Goal: Find contact information: Find contact information

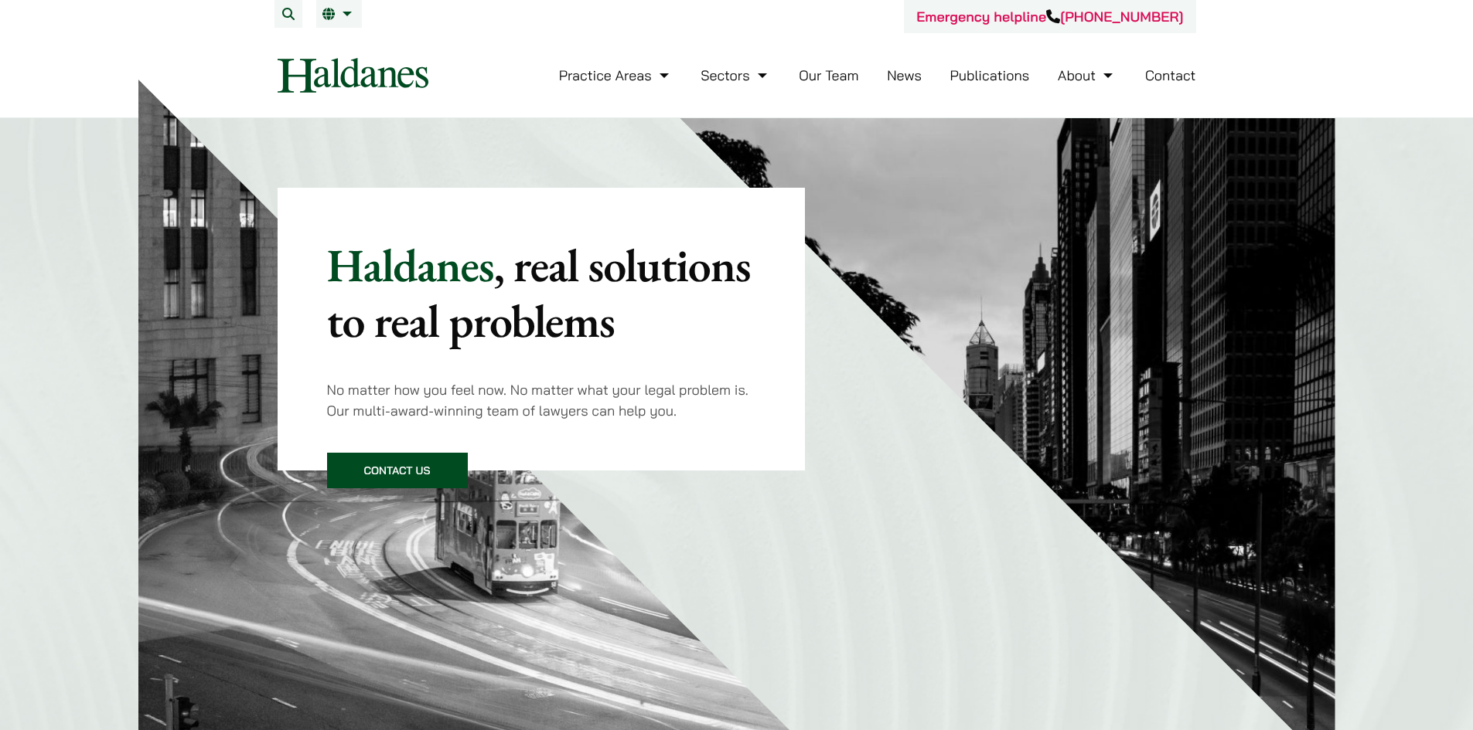
click at [828, 69] on link "Our Team" at bounding box center [828, 75] width 60 height 18
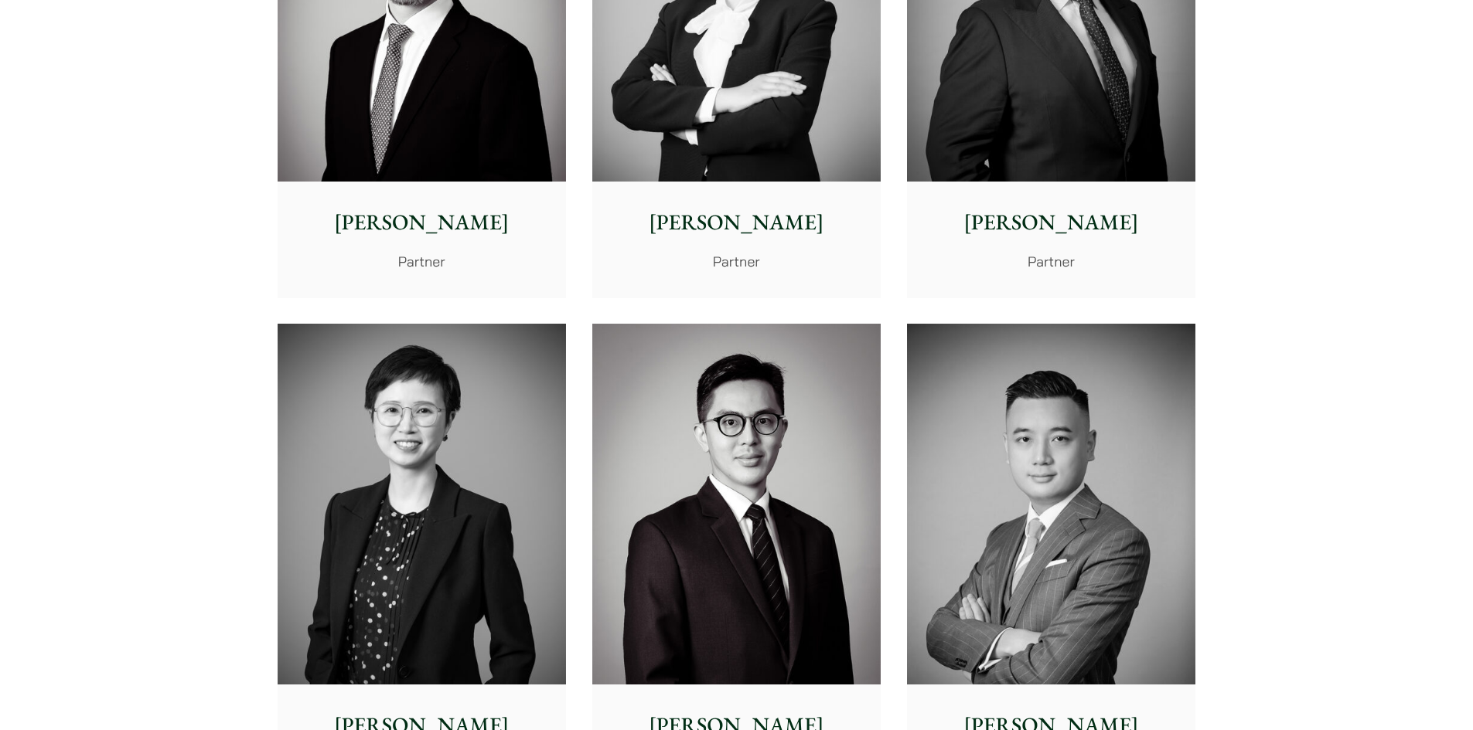
scroll to position [2628, 0]
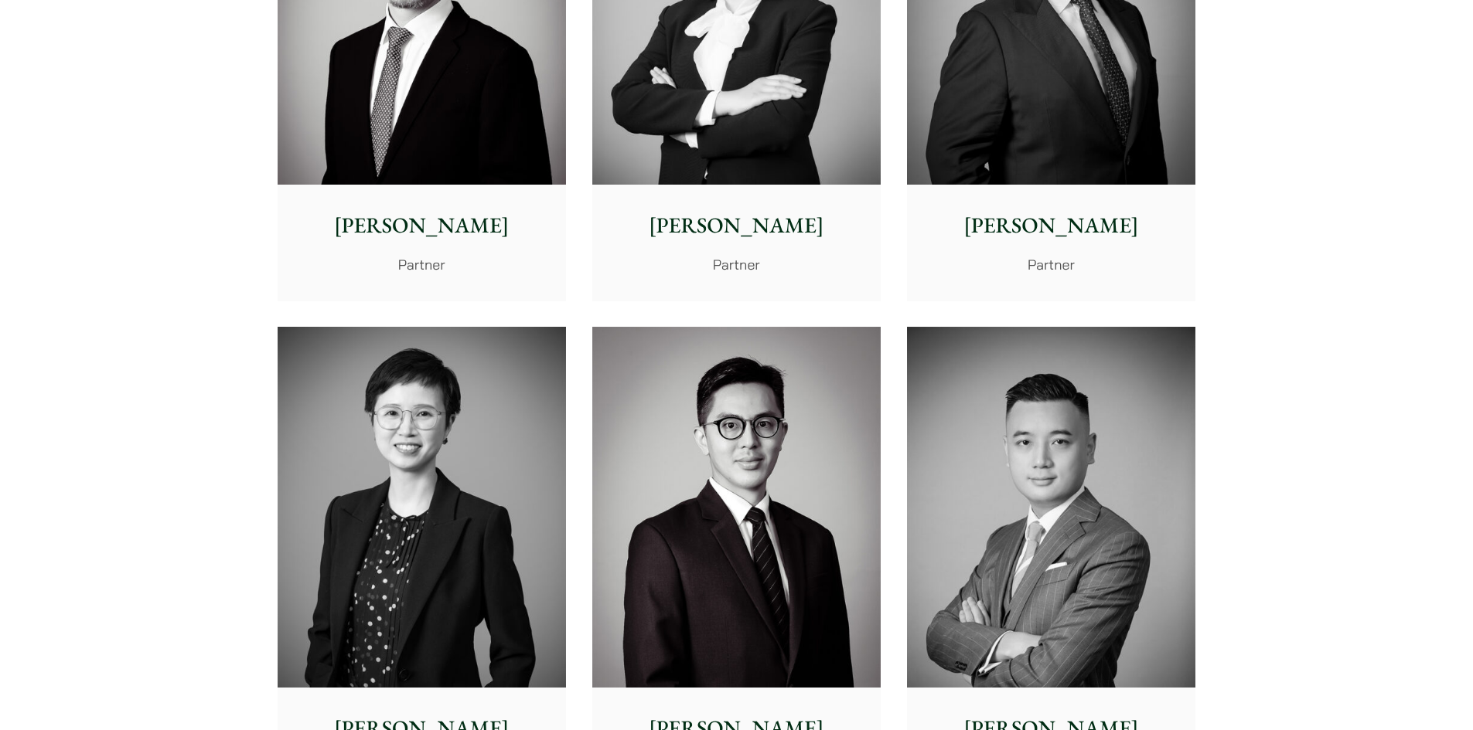
click at [1062, 235] on p "Paul Wang" at bounding box center [1051, 225] width 264 height 32
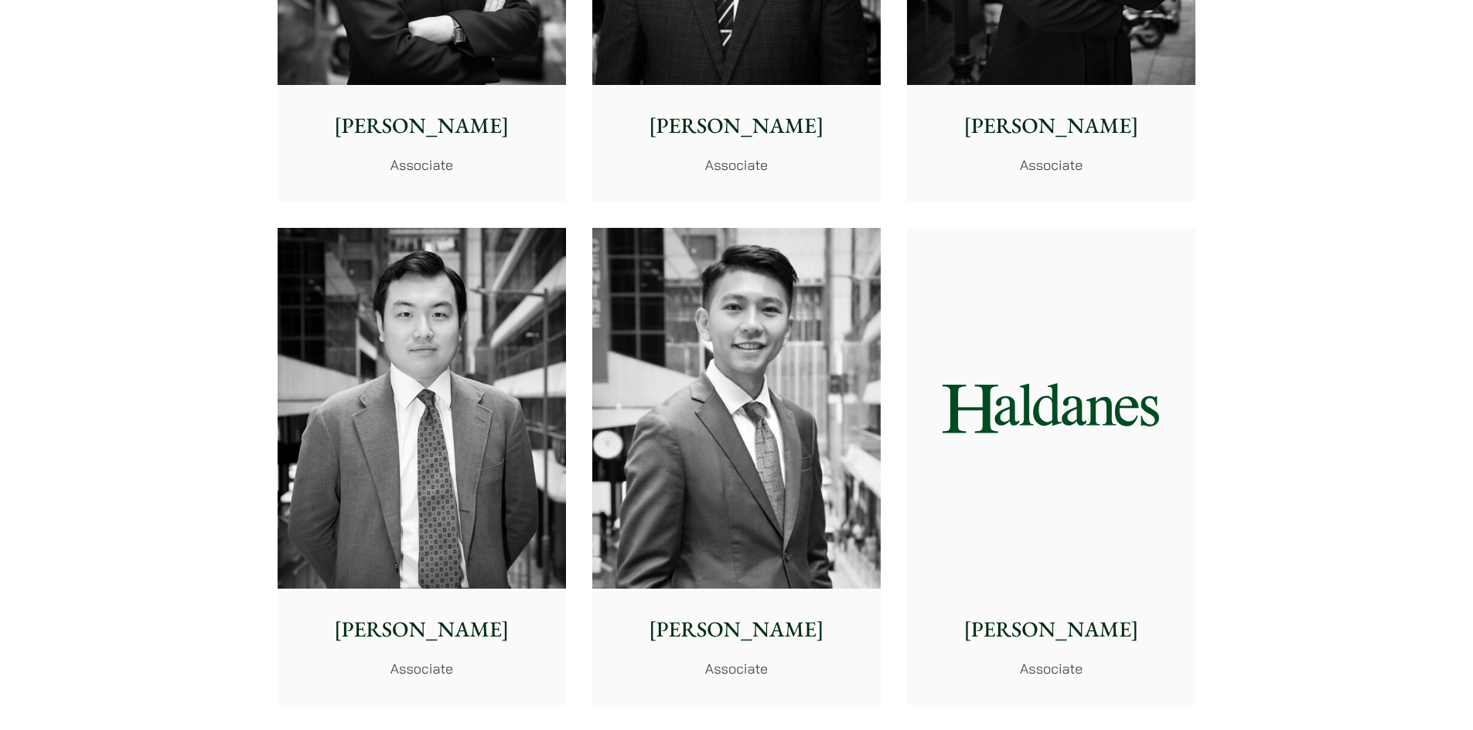
scroll to position [5875, 0]
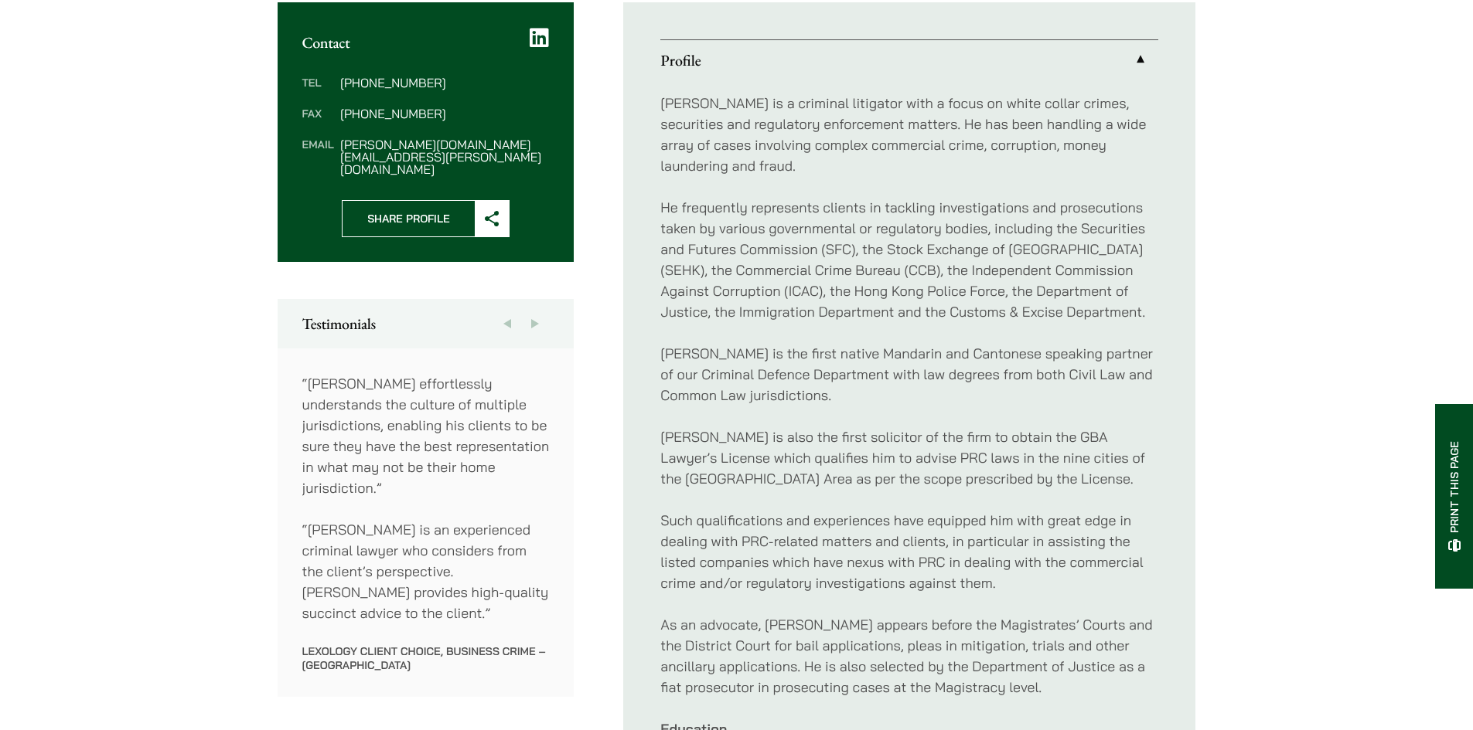
scroll to position [618, 0]
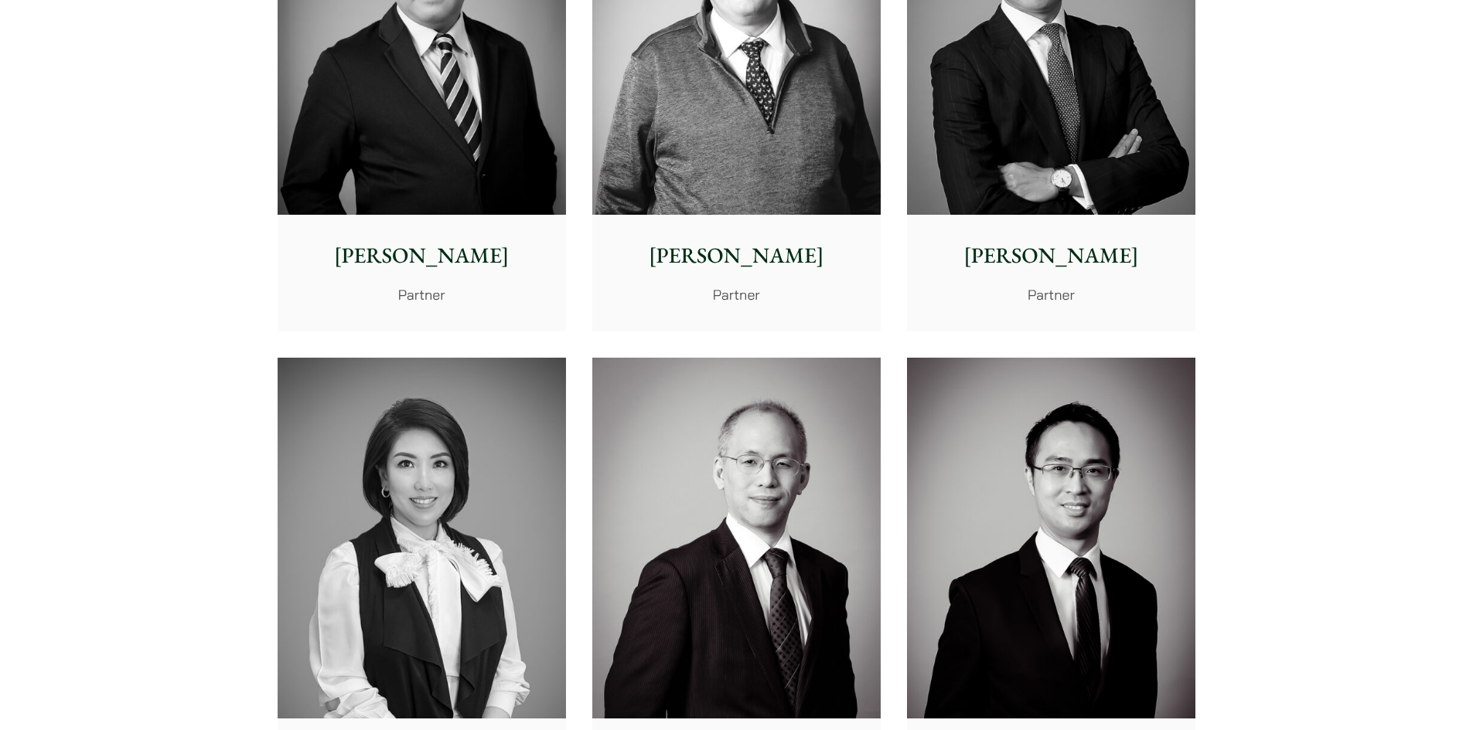
scroll to position [1219, 0]
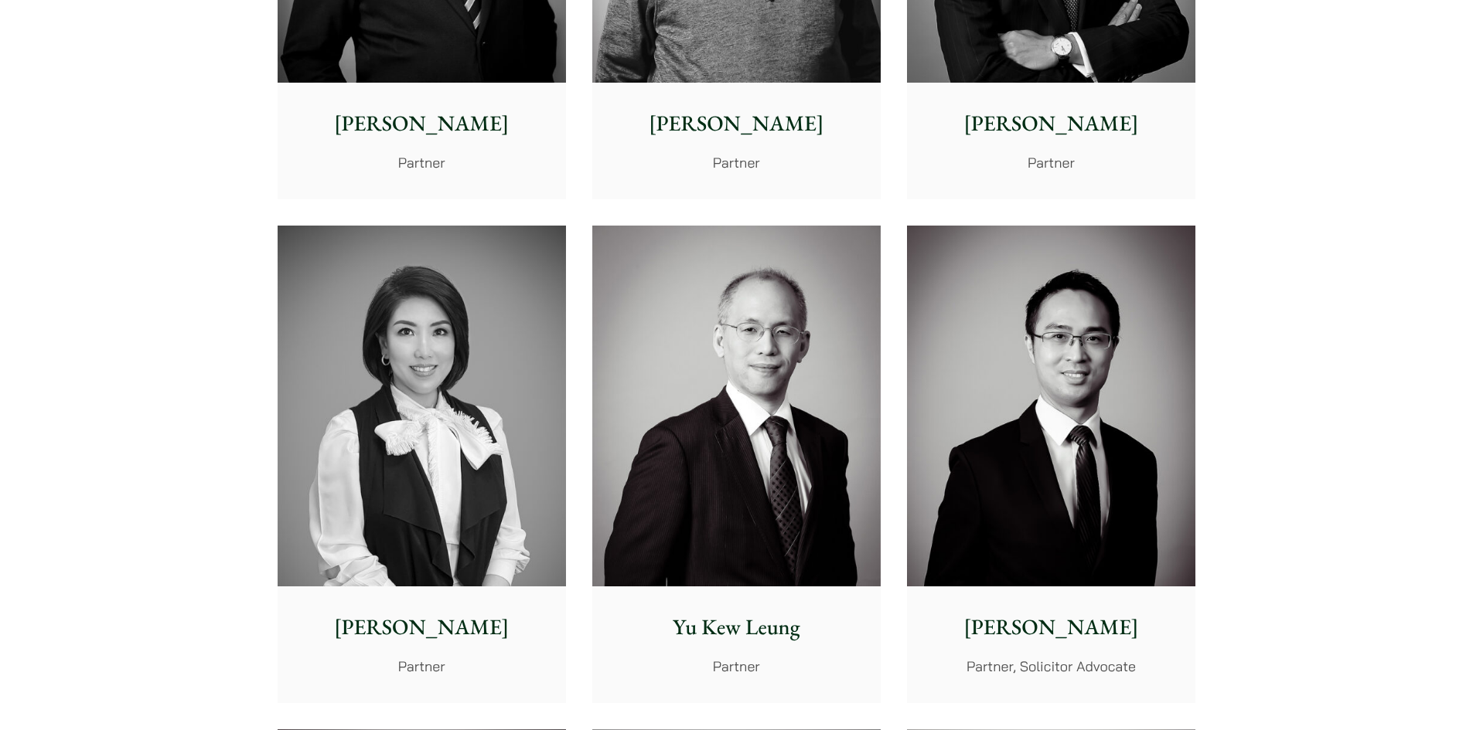
click at [803, 424] on img at bounding box center [736, 406] width 288 height 361
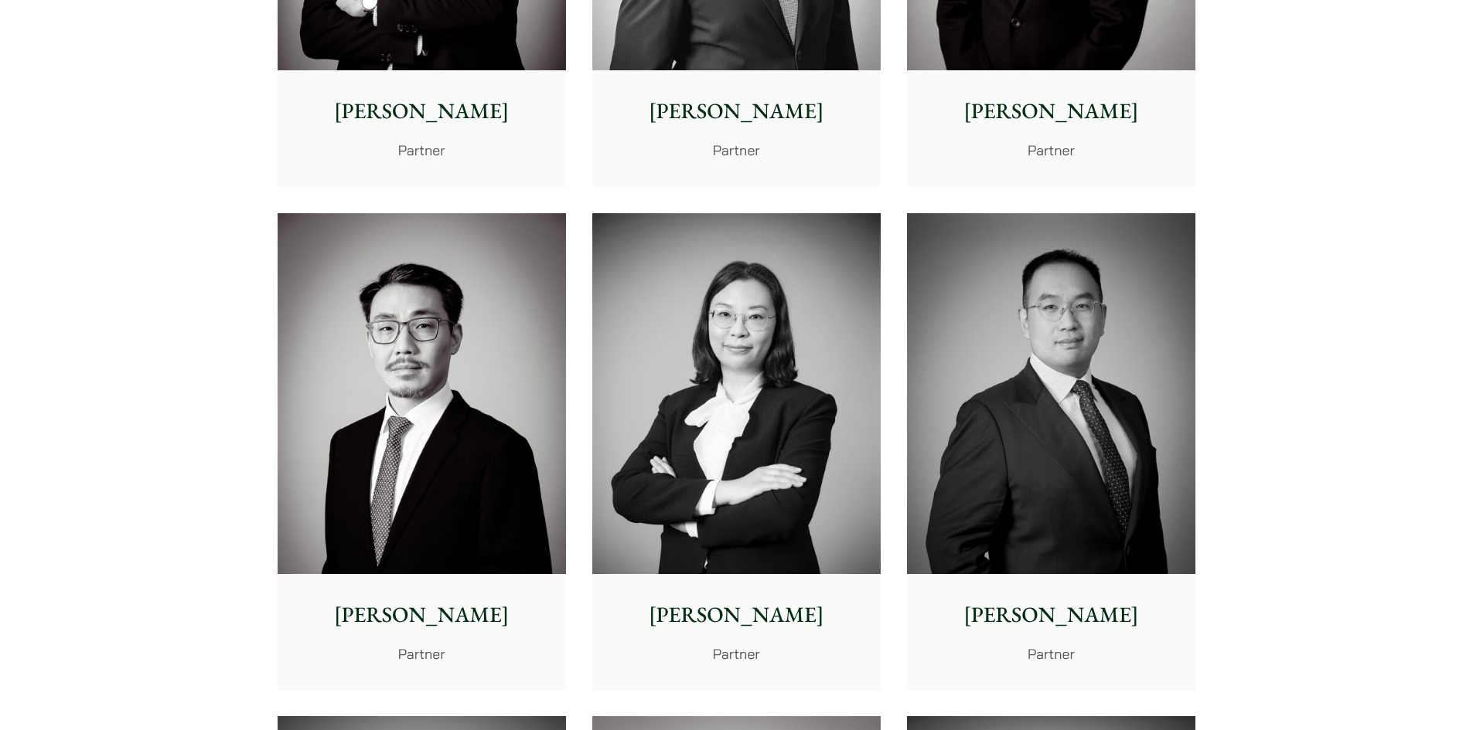
scroll to position [2301, 0]
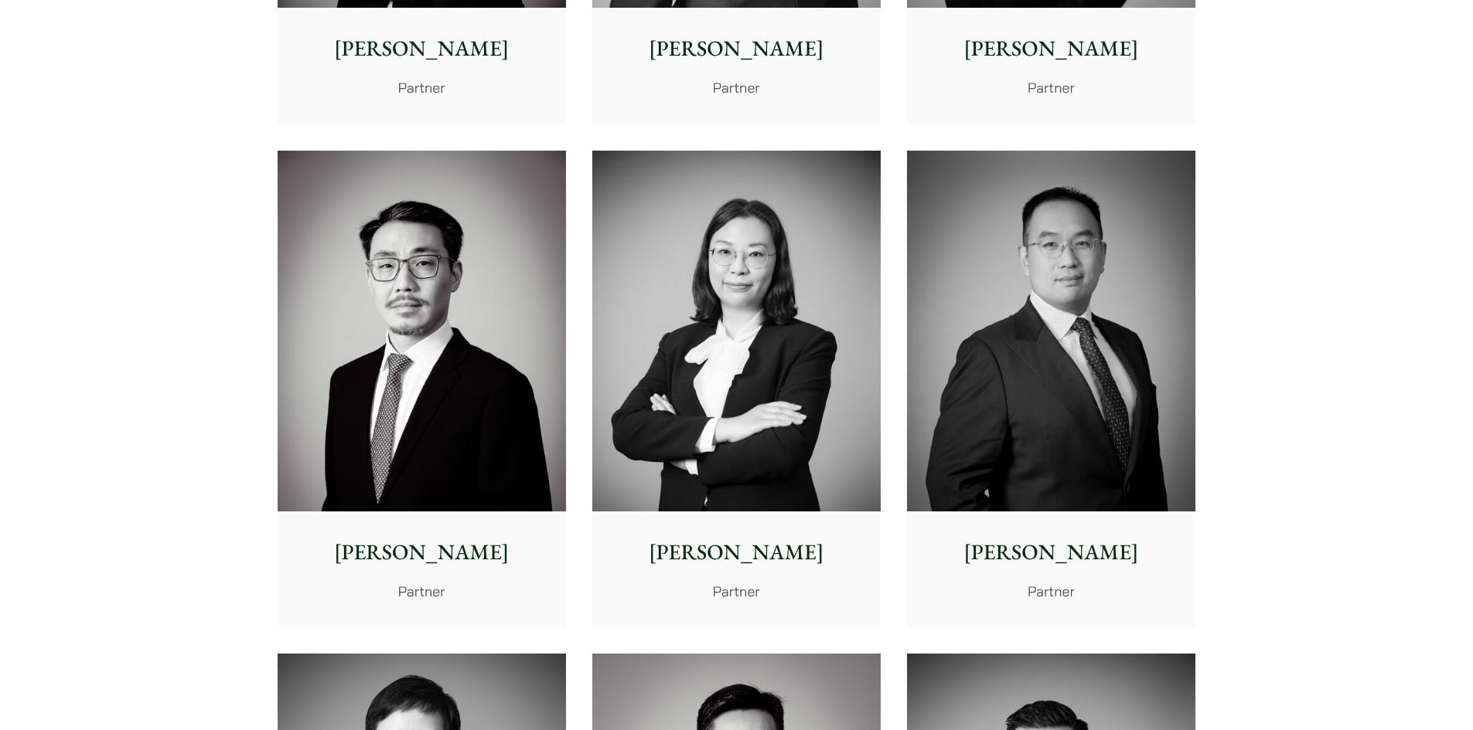
click at [985, 456] on img at bounding box center [1051, 331] width 288 height 361
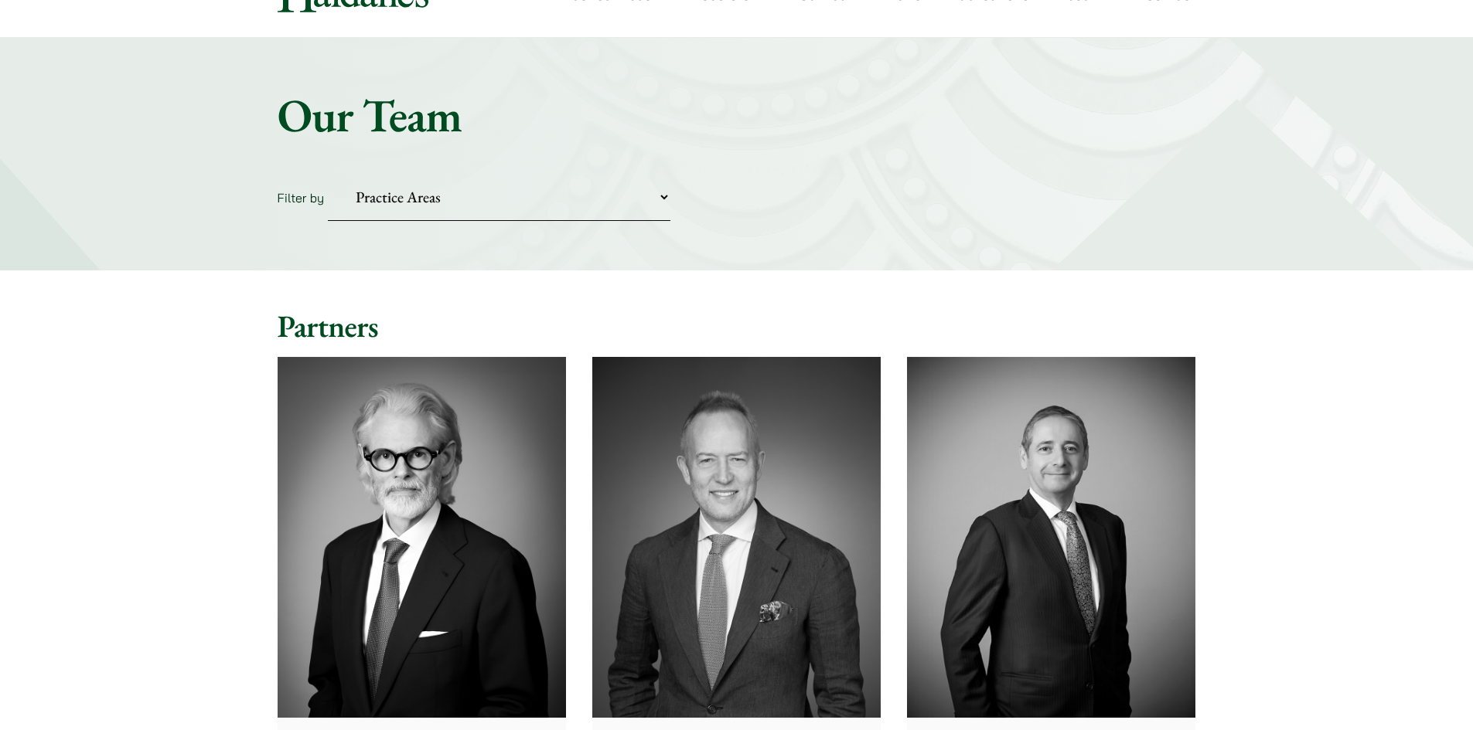
scroll to position [0, 0]
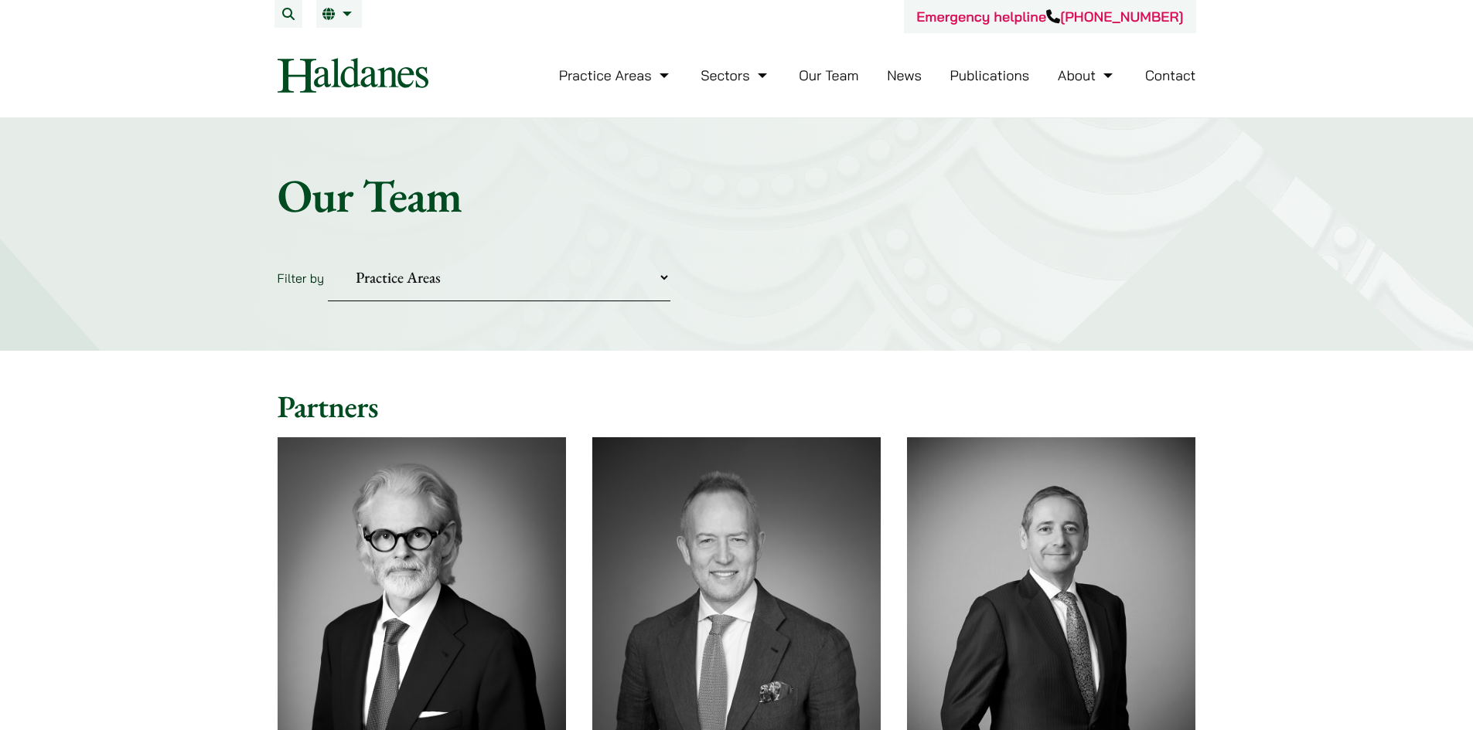
click at [1081, 70] on link "About" at bounding box center [1086, 75] width 59 height 18
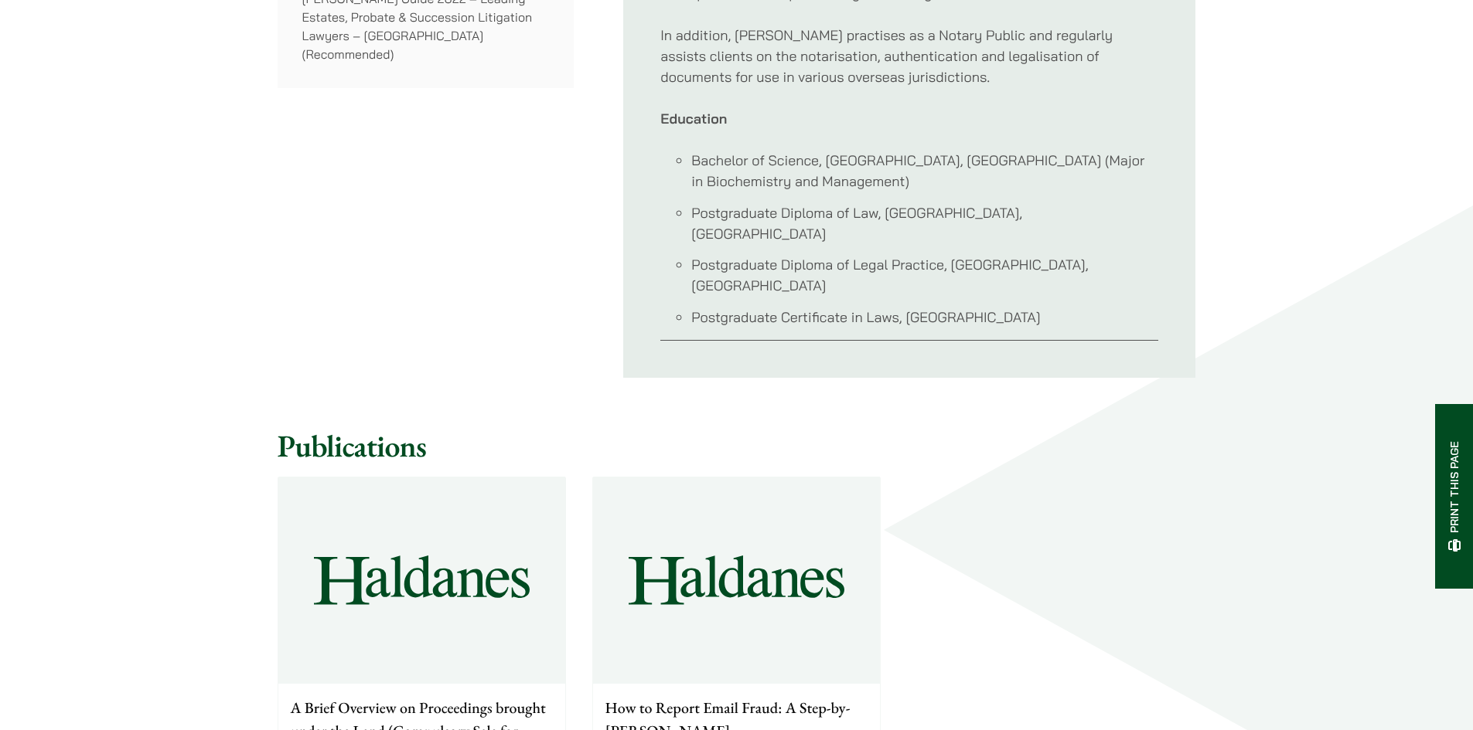
scroll to position [1159, 0]
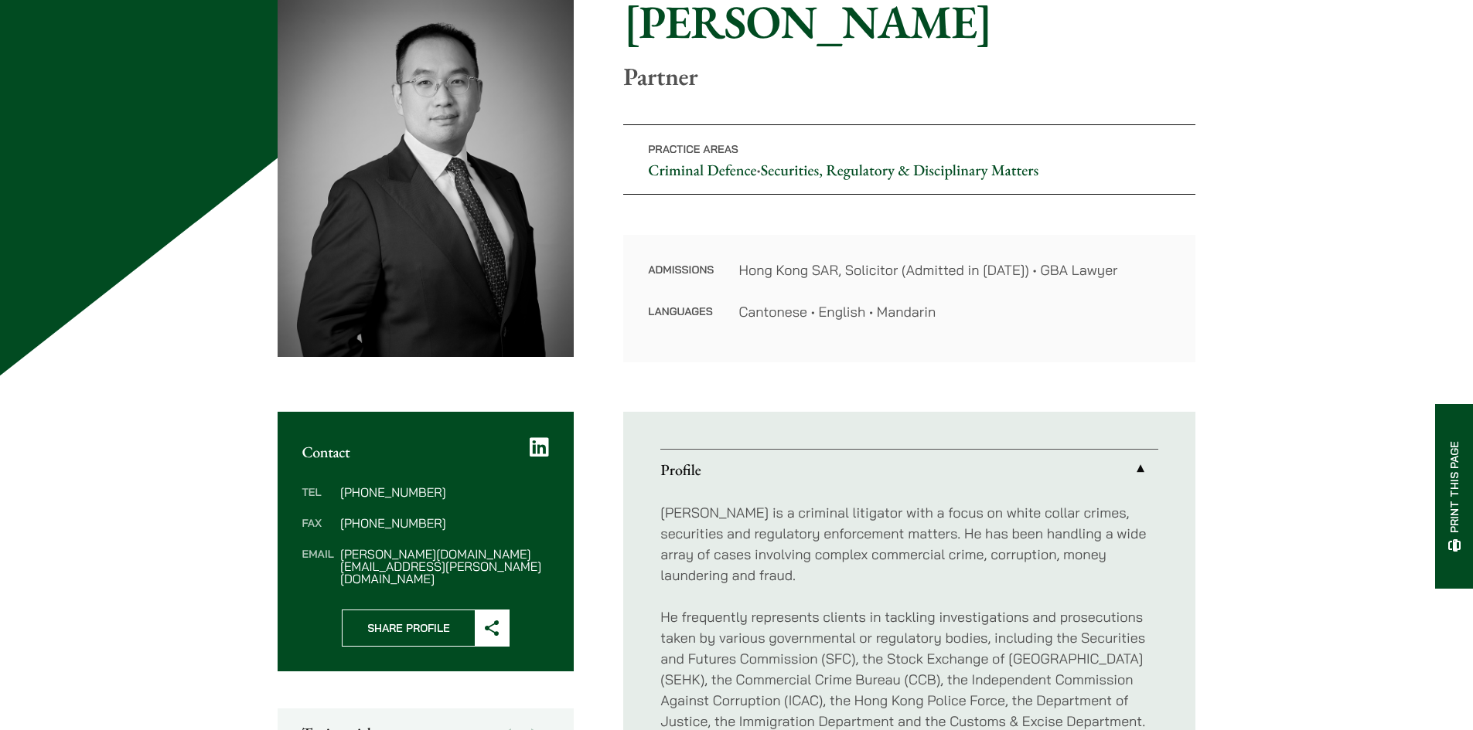
scroll to position [155, 0]
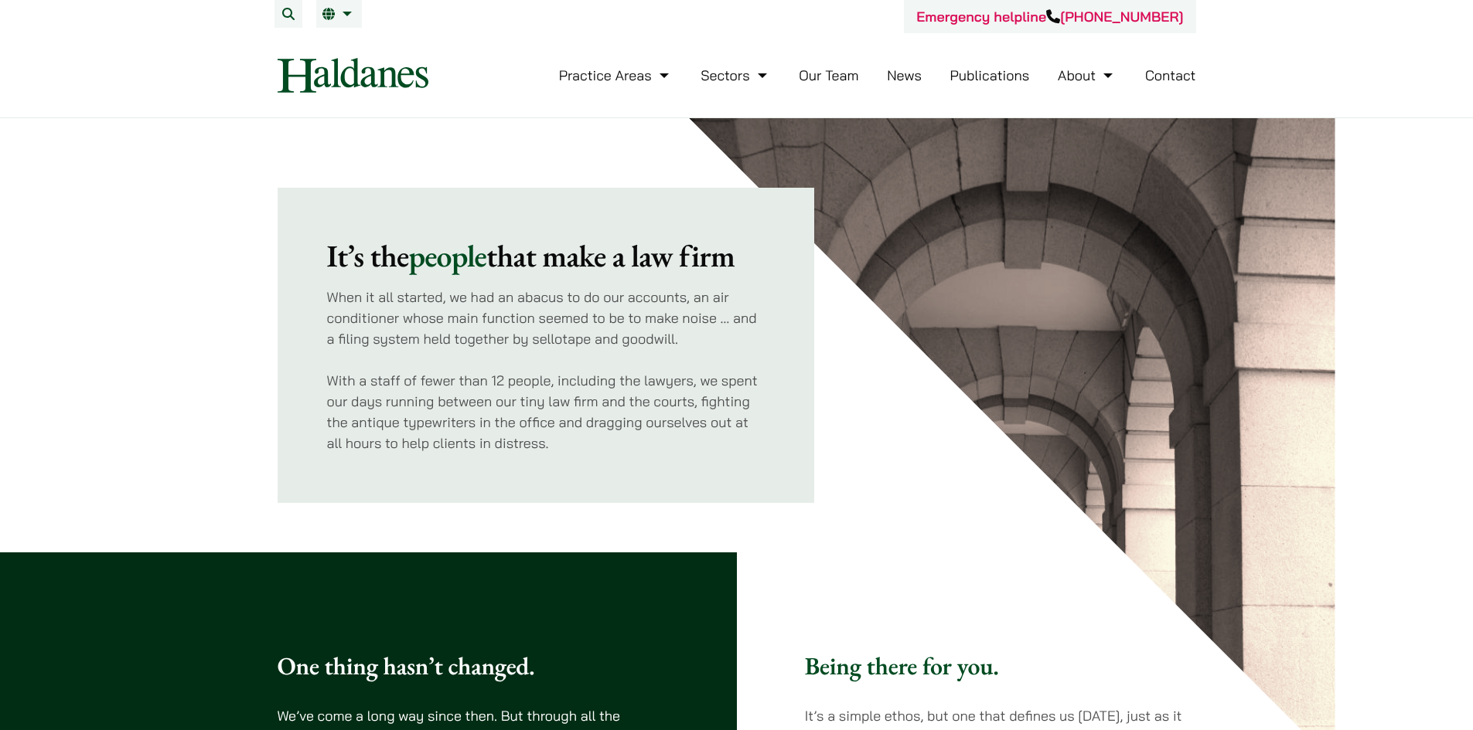
click at [1175, 70] on link "Contact" at bounding box center [1170, 75] width 51 height 18
